Goal: Entertainment & Leisure: Consume media (video, audio)

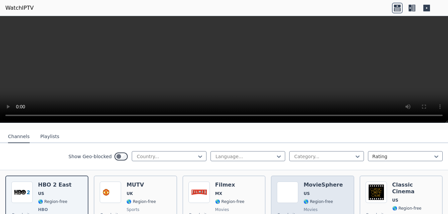
scroll to position [67, 0]
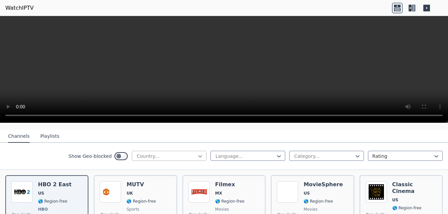
click at [197, 153] on icon at bounding box center [200, 156] width 7 height 7
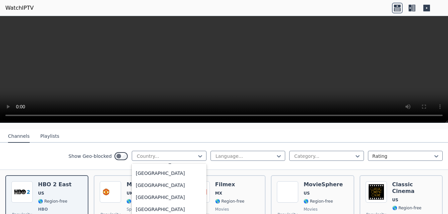
scroll to position [2592, 0]
click at [166, 107] on div "[GEOGRAPHIC_DATA]" at bounding box center [169, 101] width 75 height 12
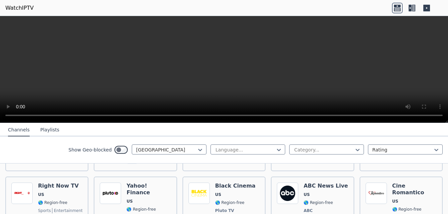
scroll to position [636, 0]
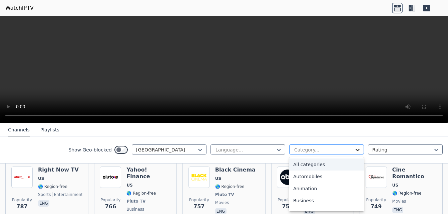
click at [355, 151] on icon at bounding box center [358, 149] width 7 height 7
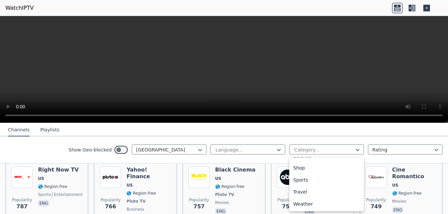
scroll to position [298, 0]
click at [306, 186] on div "Sports" at bounding box center [326, 180] width 75 height 12
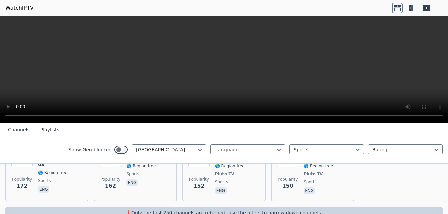
scroll to position [377, 0]
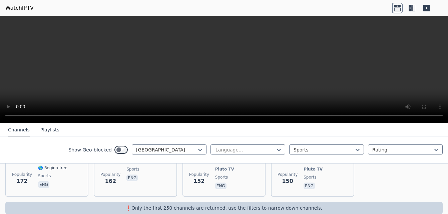
click at [359, 95] on video at bounding box center [224, 69] width 448 height 107
click at [399, 9] on icon at bounding box center [397, 8] width 11 height 11
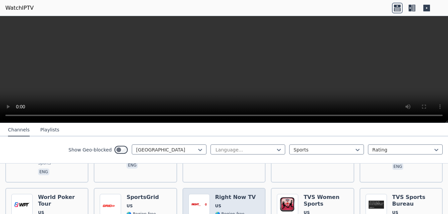
scroll to position [109, 0]
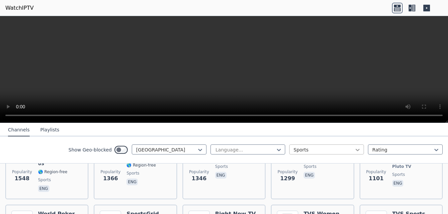
click at [355, 150] on icon at bounding box center [358, 149] width 7 height 7
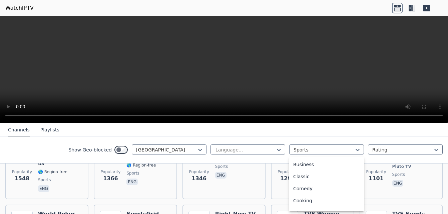
scroll to position [0, 0]
click at [330, 165] on div "All categories" at bounding box center [326, 164] width 75 height 12
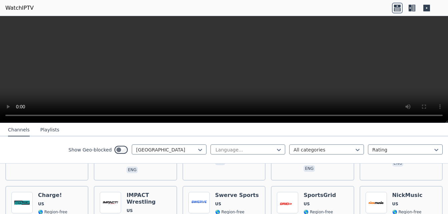
scroll to position [401, 0]
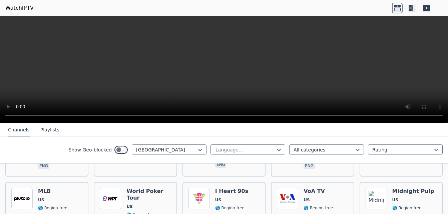
click at [14, 129] on button "Channels" at bounding box center [19, 130] width 22 height 13
click at [41, 130] on button "Playlists" at bounding box center [49, 130] width 19 height 13
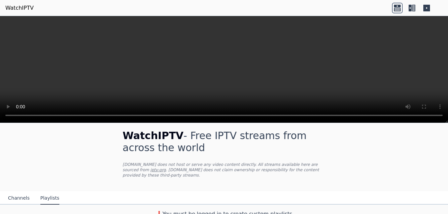
scroll to position [6, 0]
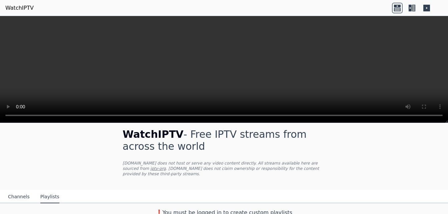
click at [18, 190] on button "Channels" at bounding box center [19, 196] width 22 height 13
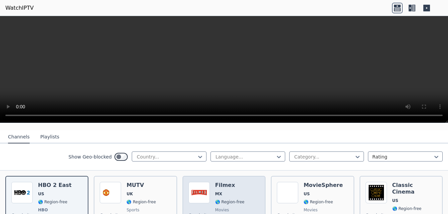
scroll to position [67, 0]
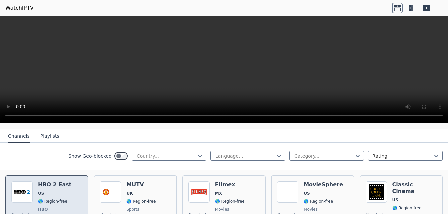
click at [50, 190] on span "US" at bounding box center [54, 192] width 33 height 5
click at [26, 191] on img at bounding box center [21, 191] width 21 height 21
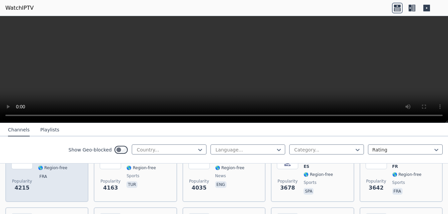
scroll to position [100, 0]
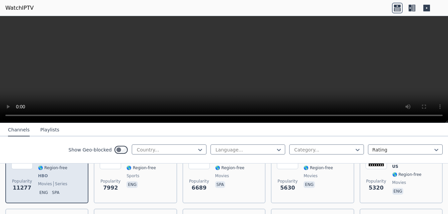
click at [47, 181] on span "movies" at bounding box center [45, 183] width 14 height 5
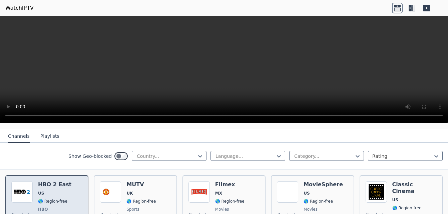
click at [59, 181] on h6 "HBO 2 East" at bounding box center [54, 184] width 33 height 7
click at [43, 190] on span "US" at bounding box center [41, 192] width 6 height 5
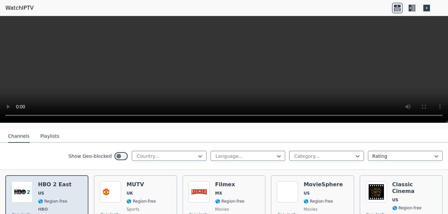
click at [74, 186] on div "Popularity 11277 HBO 2 East US 🌎 Region-free HBO movies series eng spa" at bounding box center [46, 205] width 71 height 49
